Goal: Find specific page/section: Find specific page/section

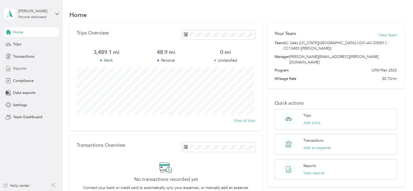
click at [17, 65] on div "Reports" at bounding box center [31, 68] width 55 height 9
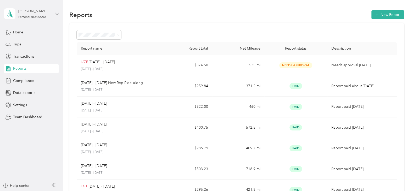
click at [57, 12] on icon at bounding box center [57, 14] width 4 height 4
click at [34, 41] on div "Team dashboard" at bounding box center [23, 42] width 28 height 5
